Goal: Information Seeking & Learning: Learn about a topic

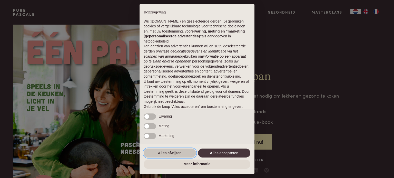
click at [176, 152] on button "Alles afwijzen" at bounding box center [170, 153] width 52 height 9
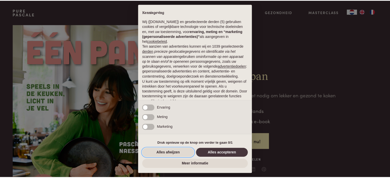
scroll to position [28, 0]
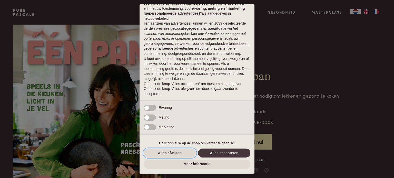
click at [177, 154] on button "Alles afwijzen" at bounding box center [170, 153] width 52 height 9
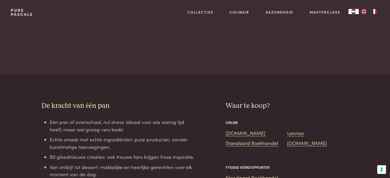
scroll to position [333, 0]
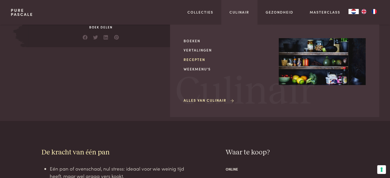
click at [198, 59] on link "Recepten" at bounding box center [227, 59] width 87 height 5
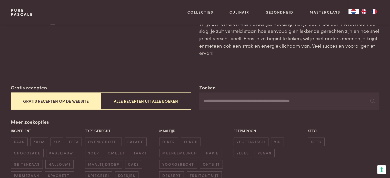
scroll to position [51, 0]
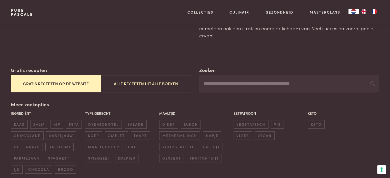
click at [71, 83] on button "Gratis recepten op de website" at bounding box center [56, 83] width 90 height 17
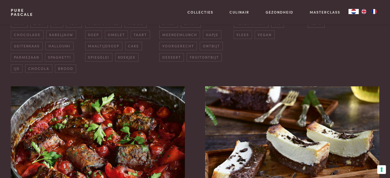
scroll to position [220, 0]
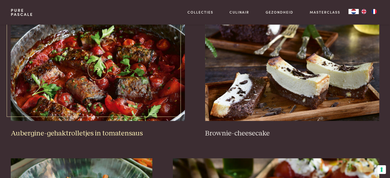
click at [125, 85] on img at bounding box center [98, 69] width 174 height 103
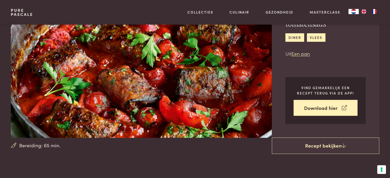
scroll to position [51, 0]
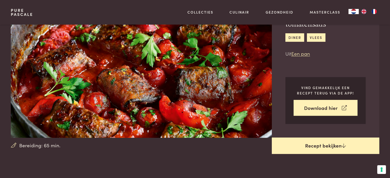
click at [325, 147] on link "Recept bekijken" at bounding box center [325, 146] width 107 height 16
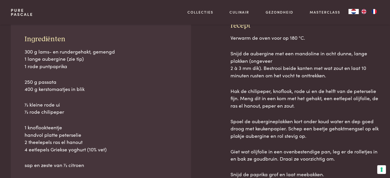
scroll to position [232, 0]
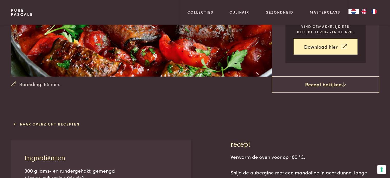
scroll to position [104, 0]
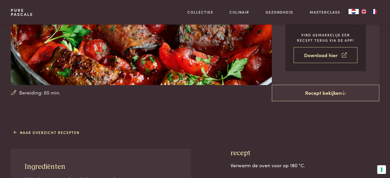
click at [325, 57] on link "Download hier" at bounding box center [326, 55] width 64 height 16
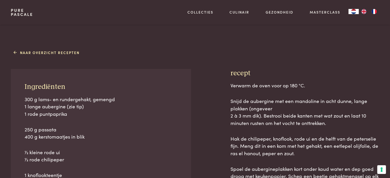
scroll to position [181, 0]
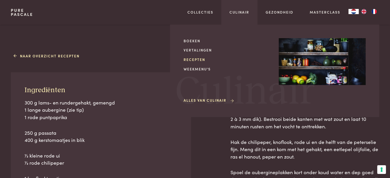
click at [200, 60] on link "Recepten" at bounding box center [227, 59] width 87 height 5
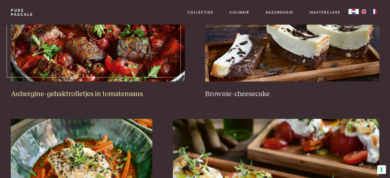
scroll to position [282, 0]
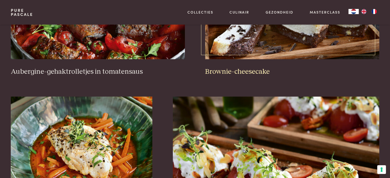
click at [285, 47] on img at bounding box center [292, 8] width 174 height 103
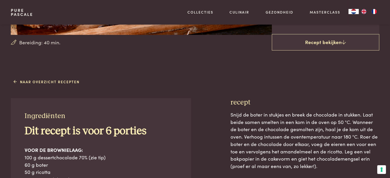
scroll to position [154, 0]
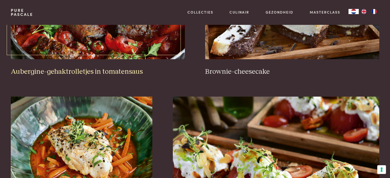
click at [96, 43] on img at bounding box center [98, 8] width 174 height 103
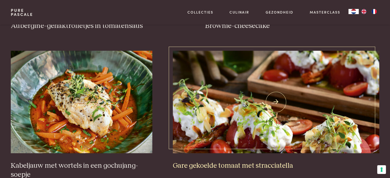
scroll to position [385, 0]
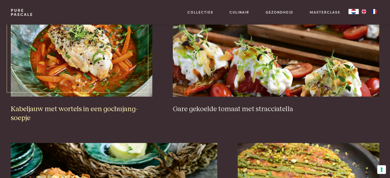
click at [103, 73] on img at bounding box center [82, 45] width 142 height 103
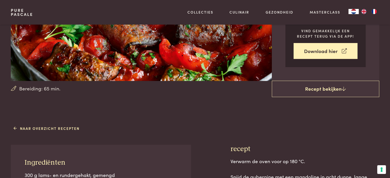
scroll to position [154, 0]
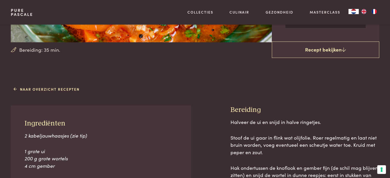
scroll to position [77, 0]
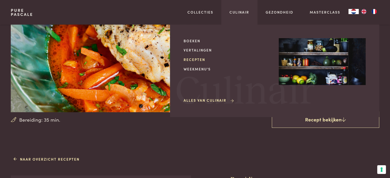
click at [204, 60] on link "Recepten" at bounding box center [227, 59] width 87 height 5
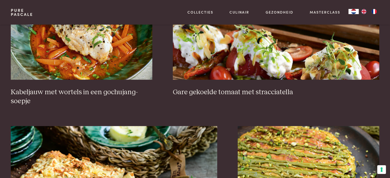
scroll to position [410, 0]
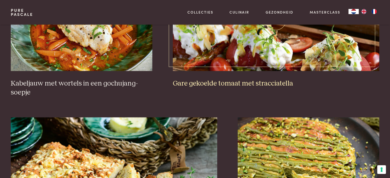
click at [265, 54] on img at bounding box center [276, 19] width 206 height 103
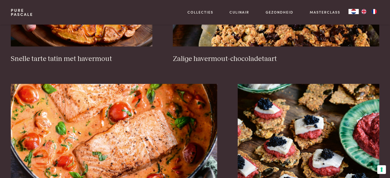
scroll to position [949, 0]
